Goal: Contribute content: Contribute content

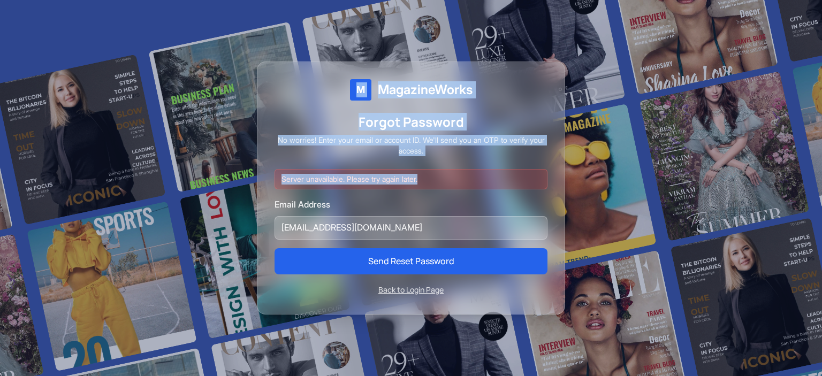
click at [675, 85] on div at bounding box center [411, 188] width 822 height 376
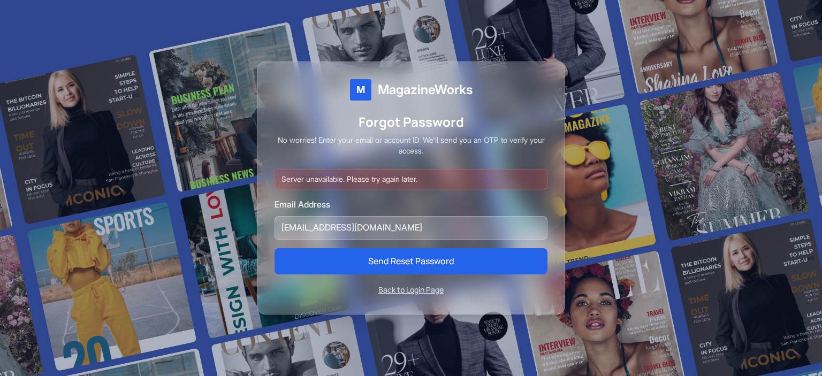
click at [520, 210] on div "Email Address ruhan.9mri@gmail.com" at bounding box center [411, 218] width 273 height 41
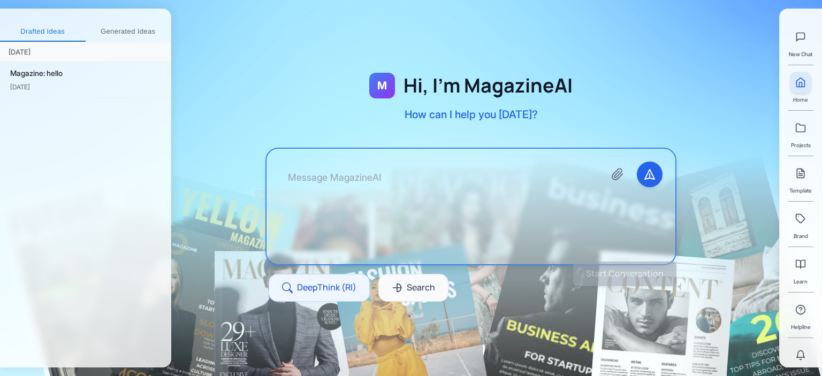
click at [341, 181] on textarea at bounding box center [437, 207] width 317 height 90
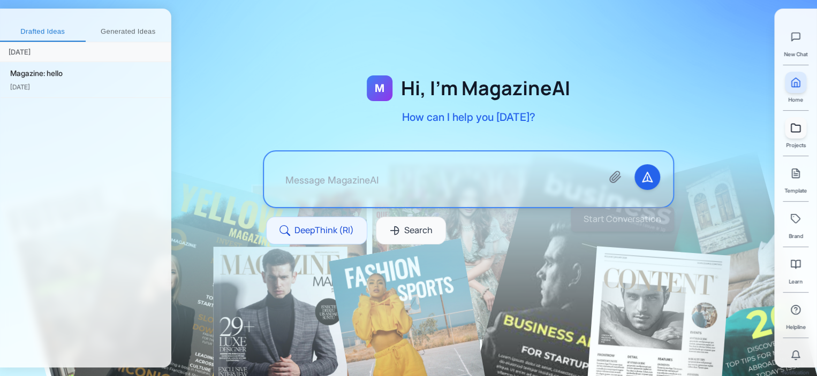
click at [786, 136] on div "New Chat Home Projects Template Brand Learn Helpline Notification" at bounding box center [795, 197] width 27 height 359
click at [795, 132] on icon at bounding box center [800, 128] width 11 height 11
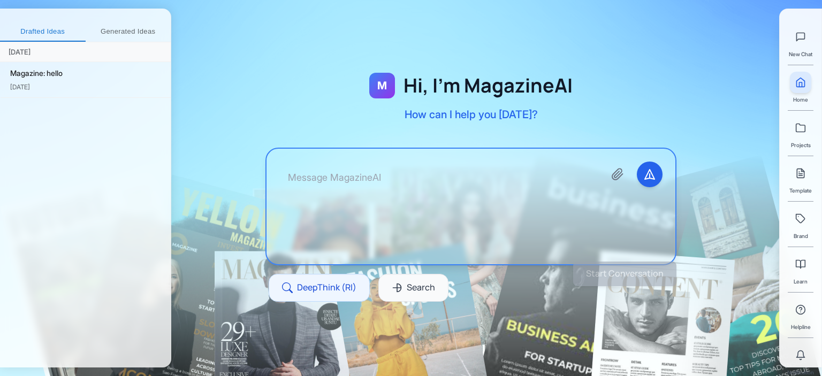
click at [390, 172] on textarea at bounding box center [437, 207] width 317 height 90
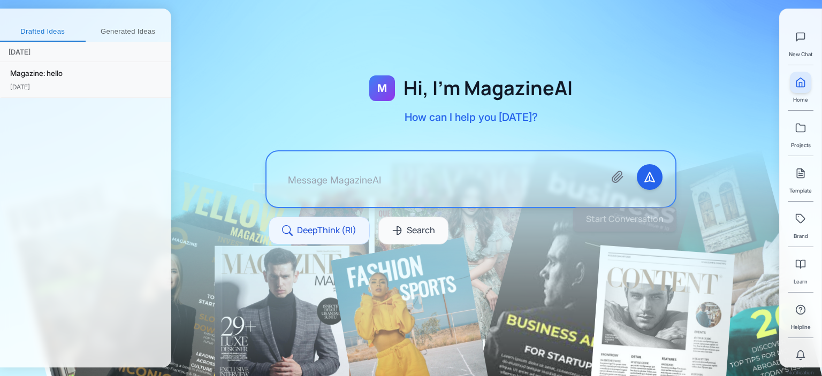
click at [95, 79] on div "Magazine: hello" at bounding box center [86, 73] width 152 height 12
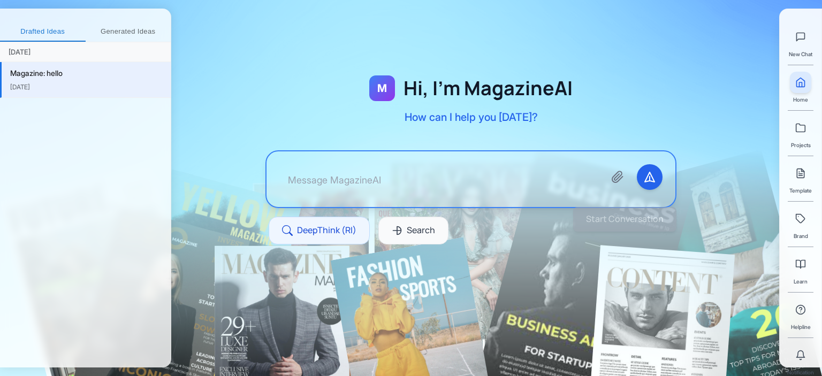
click at [375, 164] on textarea at bounding box center [437, 179] width 317 height 30
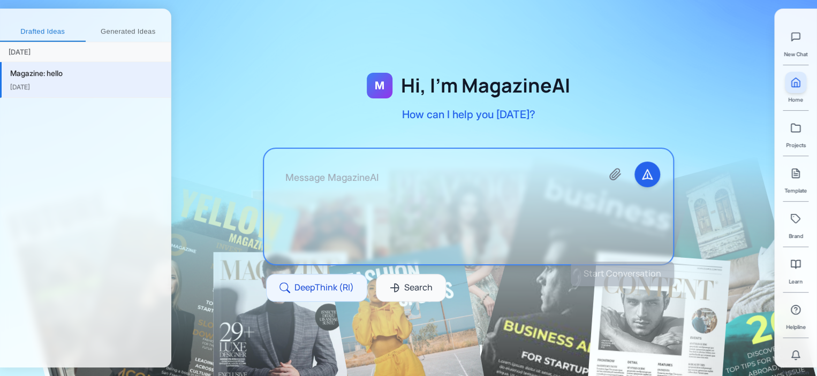
click at [122, 28] on button "Generated Ideas" at bounding box center [129, 31] width 86 height 19
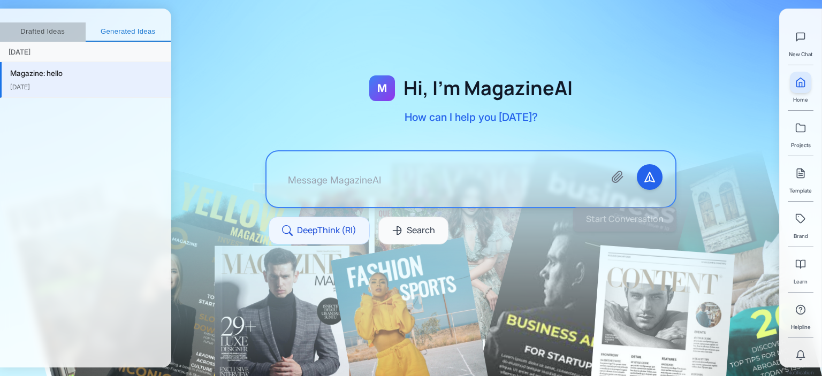
click at [55, 33] on button "Drafted Ideas" at bounding box center [43, 31] width 86 height 19
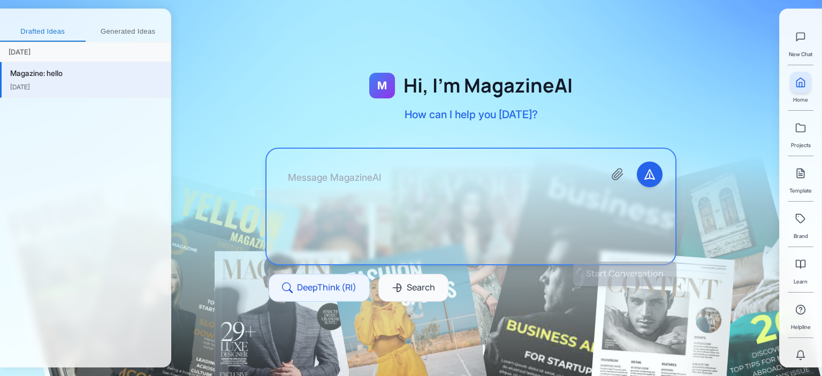
click at [353, 172] on textarea at bounding box center [437, 207] width 317 height 90
click at [378, 186] on textarea at bounding box center [435, 207] width 317 height 90
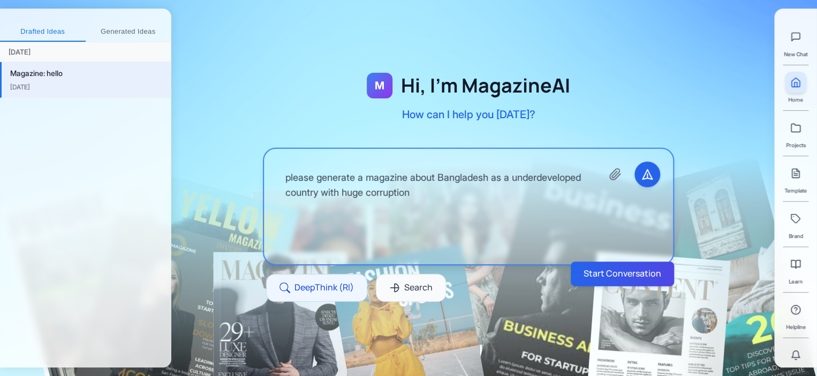
click at [518, 192] on textarea "please generate a magazine about Bangladesh as a underdeveloped country with hu…" at bounding box center [435, 207] width 317 height 90
type textarea "please generate a magazine about Bangladesh as a underdeveloped country with hu…"
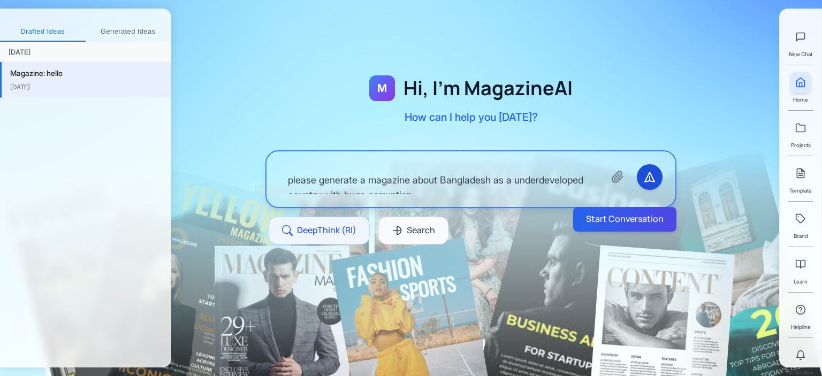
click at [645, 179] on icon "Send message" at bounding box center [650, 177] width 10 height 10
click at [635, 217] on button "Start Conversation" at bounding box center [625, 219] width 104 height 25
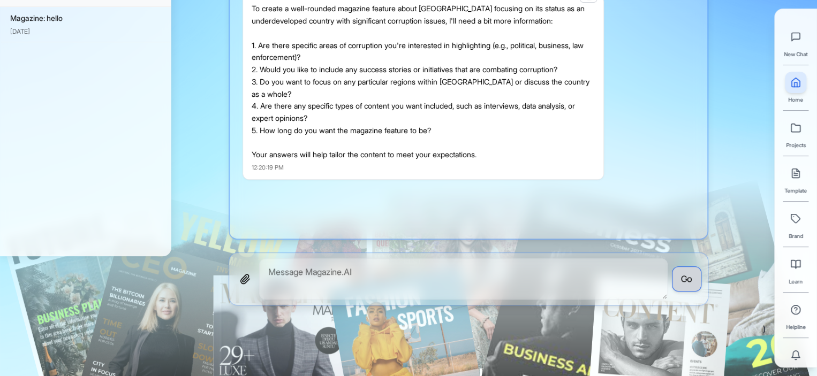
scroll to position [139, 0]
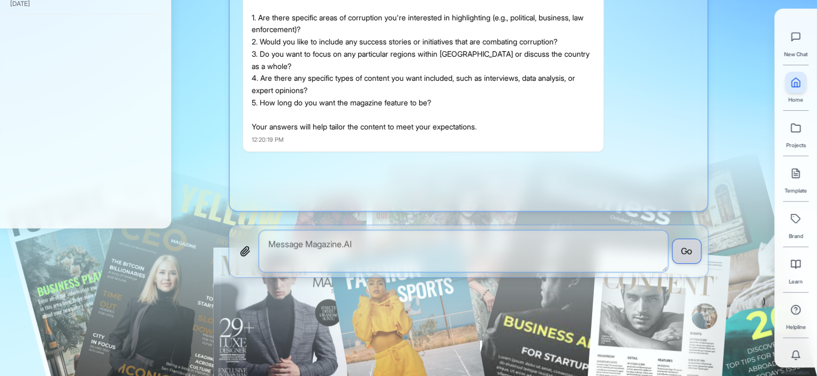
click at [322, 249] on textarea at bounding box center [463, 251] width 408 height 41
type textarea "1 all sides"
click at [700, 247] on button "Go" at bounding box center [686, 252] width 29 height 26
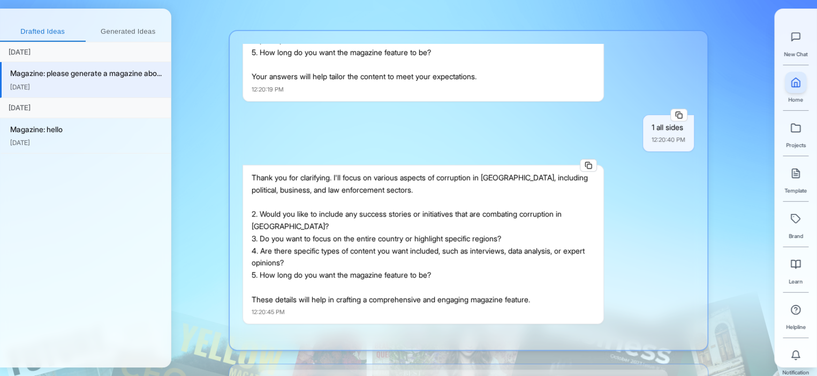
scroll to position [67, 0]
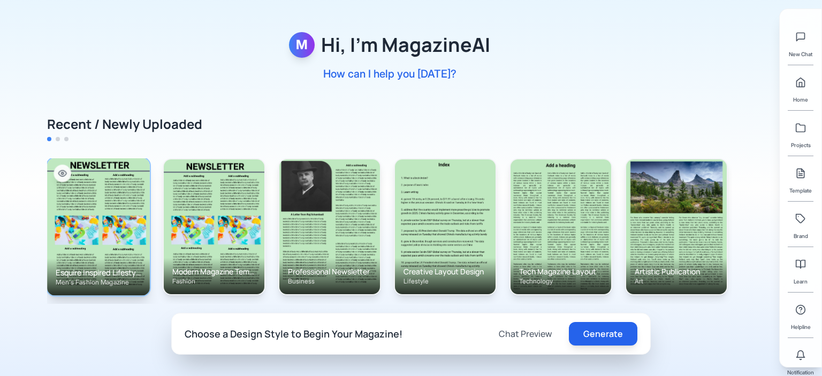
click at [112, 225] on img at bounding box center [98, 227] width 103 height 138
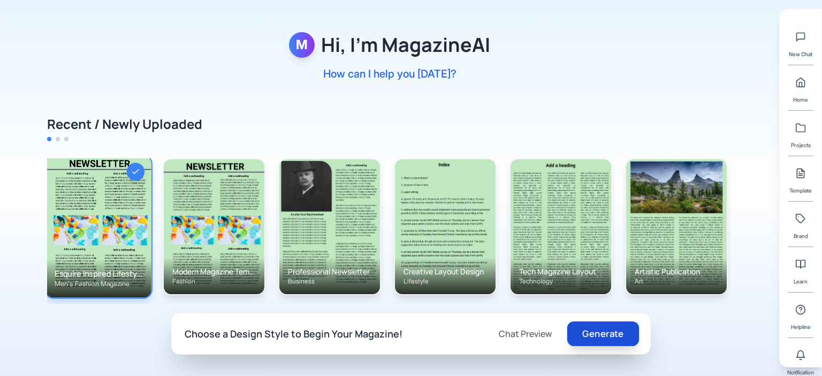
click at [582, 332] on button "Generate" at bounding box center [603, 334] width 72 height 25
click at [595, 336] on button "Generate" at bounding box center [603, 334] width 72 height 25
click at [530, 335] on button "Chat Preview" at bounding box center [525, 334] width 74 height 24
click at [630, 333] on button "Generate" at bounding box center [603, 334] width 72 height 25
click at [57, 139] on div "Recent / Newly Uploaded Esquire Inspired Lifestyle Men's Fashion Magazine Moder…" at bounding box center [389, 210] width 685 height 188
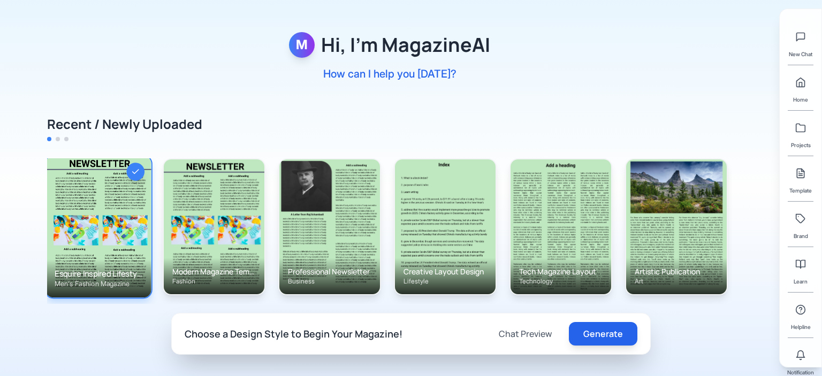
click at [64, 138] on div at bounding box center [124, 139] width 155 height 4
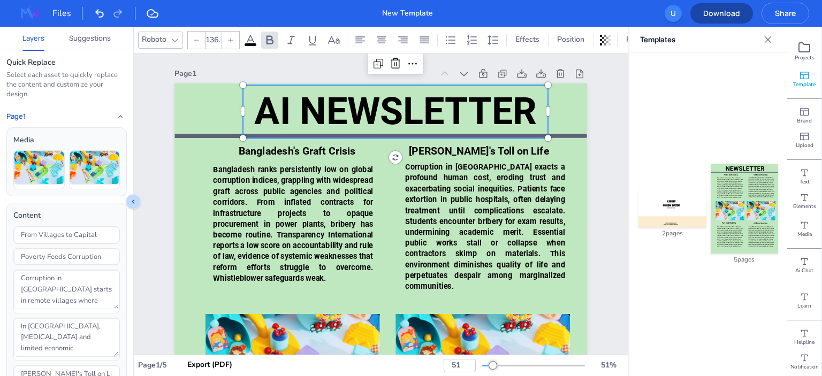
click at [394, 163] on div "AI NEWSLETTER Bangladesh's Graft Crisis Bangladesh ranks persistently low on gl…" at bounding box center [380, 358] width 413 height 550
click at [393, 134] on span "AI NEWSLETTER" at bounding box center [395, 111] width 283 height 44
click at [388, 108] on span "AI NEWSLETTER" at bounding box center [395, 111] width 283 height 44
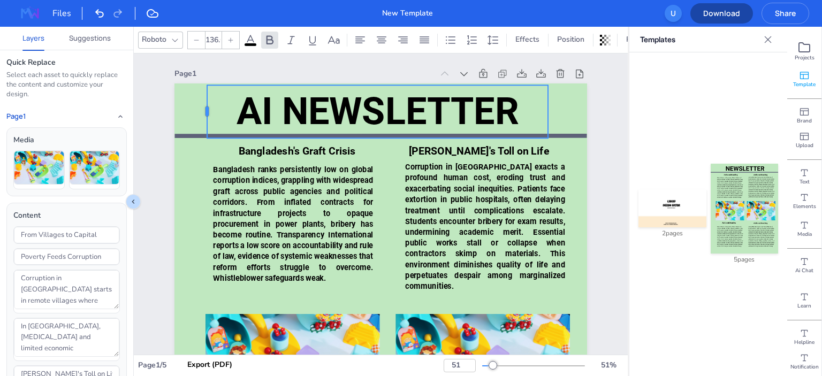
drag, startPoint x: 240, startPoint y: 112, endPoint x: 203, endPoint y: 113, distance: 36.4
click at [203, 113] on div at bounding box center [203, 111] width 9 height 53
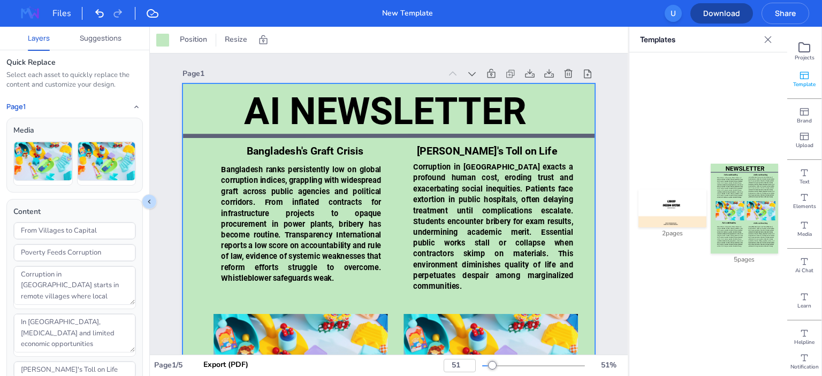
click at [773, 38] on icon at bounding box center [768, 39] width 11 height 11
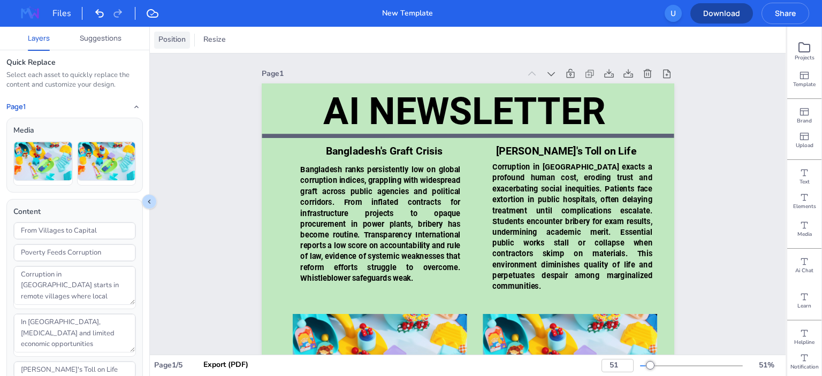
click at [173, 40] on span "Position" at bounding box center [172, 40] width 32 height 12
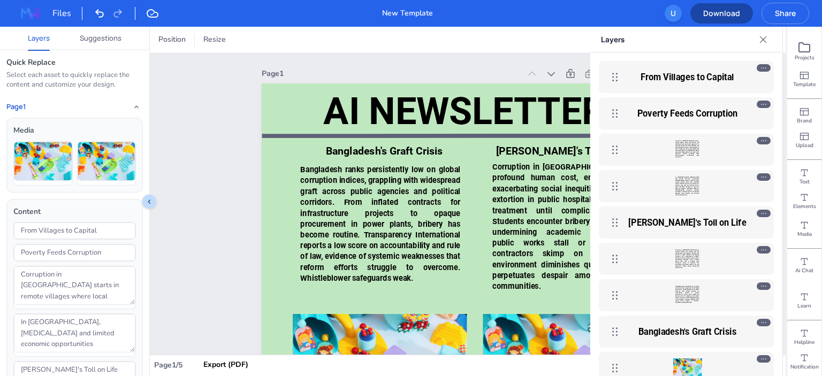
click at [763, 41] on icon at bounding box center [763, 39] width 11 height 11
